Goal: Use online tool/utility

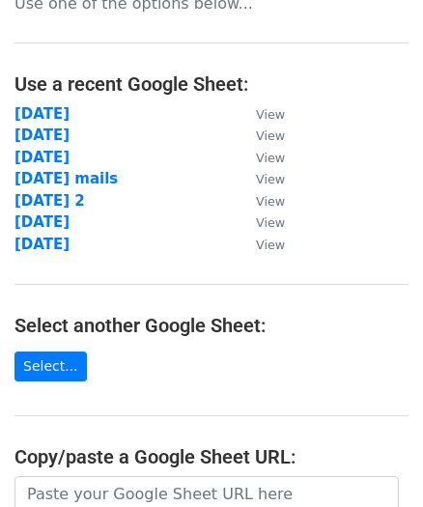
scroll to position [87, 0]
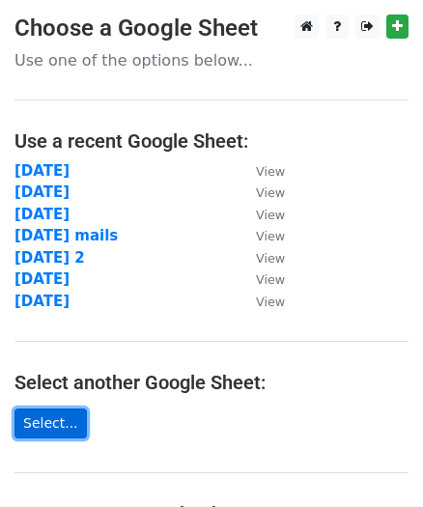
click at [42, 415] on link "Select..." at bounding box center [50, 424] width 72 height 30
click at [51, 431] on link "Select..." at bounding box center [50, 424] width 72 height 30
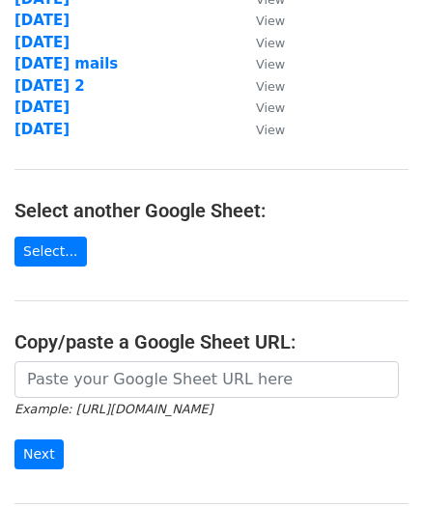
scroll to position [175, 0]
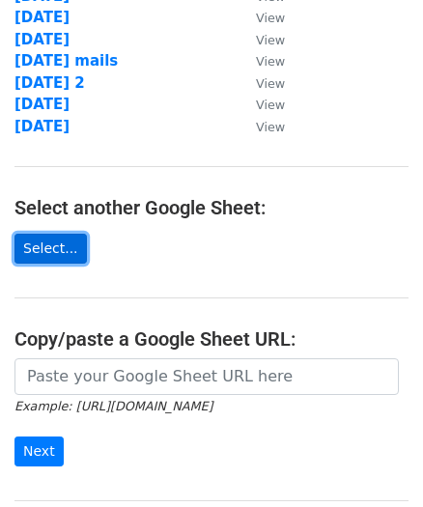
click at [52, 249] on link "Select..." at bounding box center [50, 249] width 72 height 30
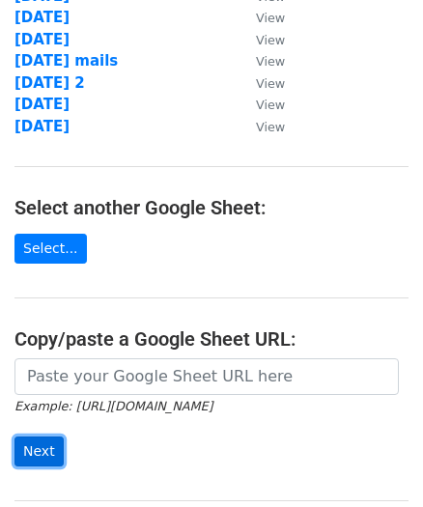
click at [34, 444] on input "Next" at bounding box center [38, 452] width 49 height 30
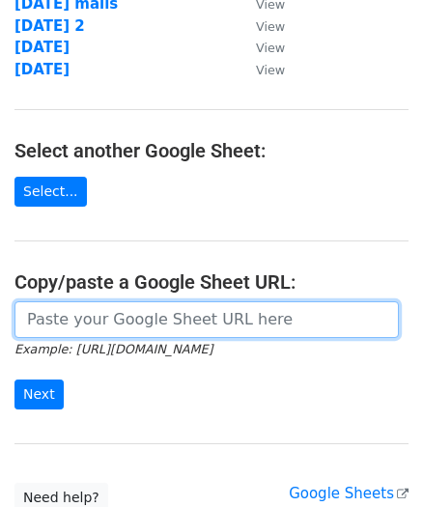
scroll to position [263, 0]
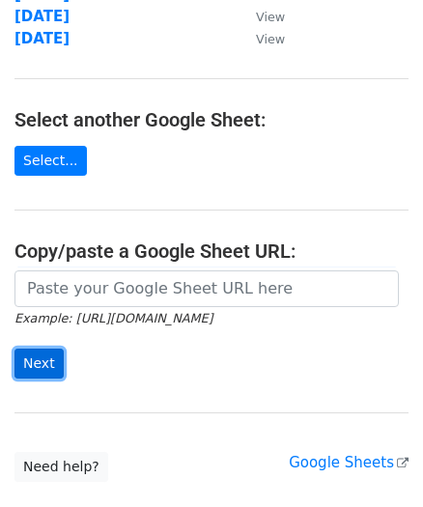
click at [32, 358] on input "Next" at bounding box center [38, 364] width 49 height 30
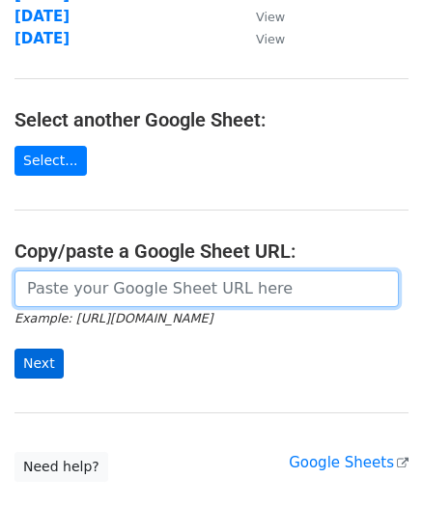
scroll to position [175, 0]
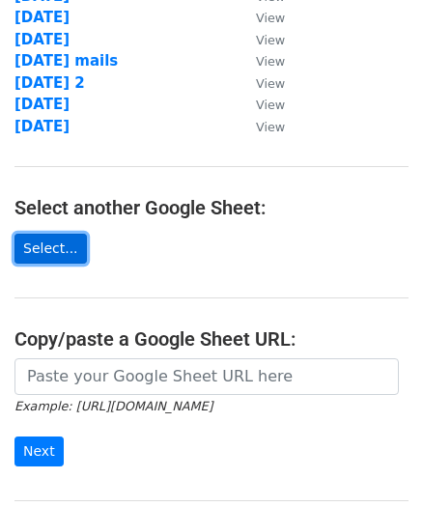
click at [60, 247] on link "Select..." at bounding box center [50, 249] width 72 height 30
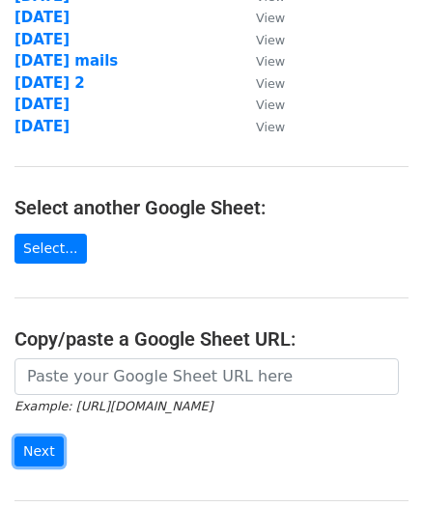
click at [47, 439] on input "Next" at bounding box center [38, 452] width 49 height 30
